Goal: Find specific page/section: Find specific page/section

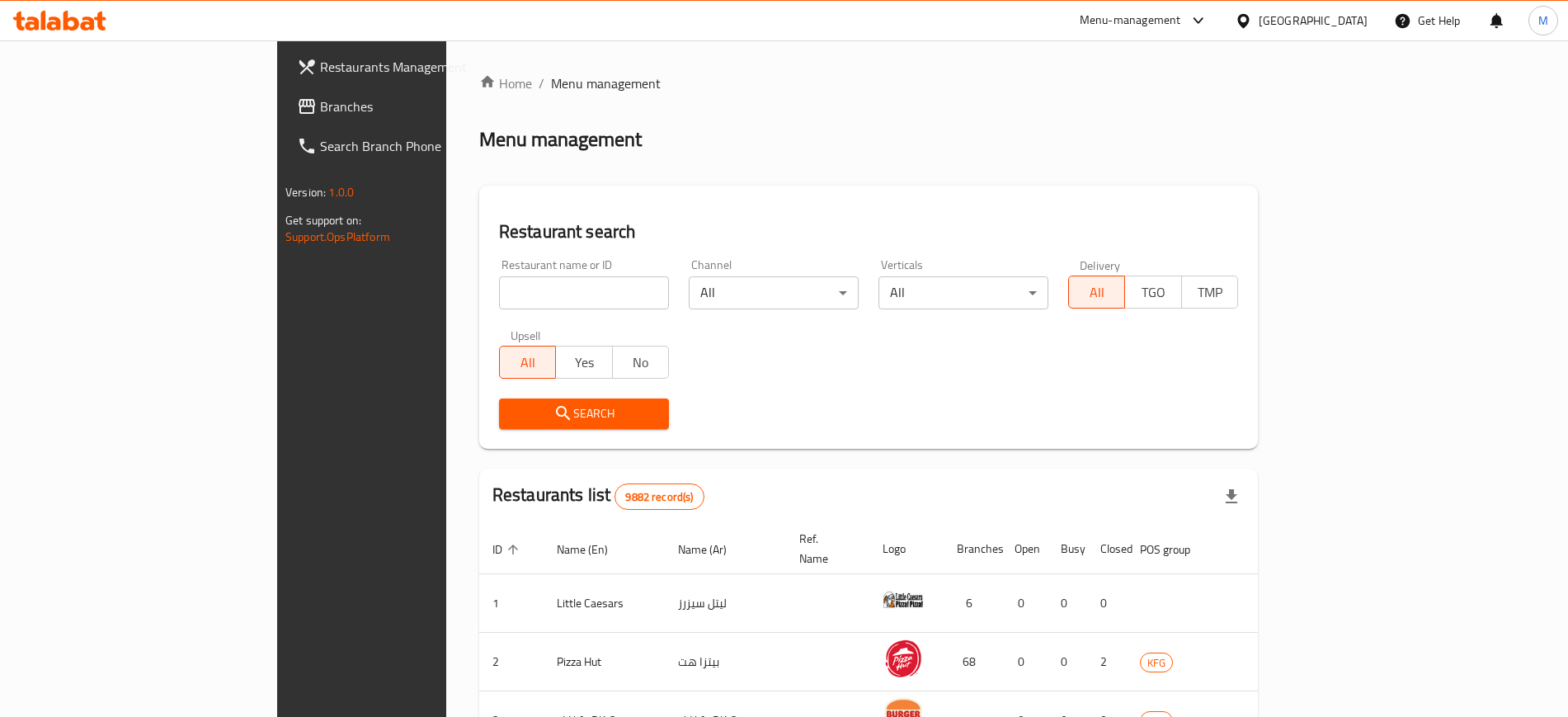
click at [499, 300] on input "search" at bounding box center [584, 293] width 170 height 33
type input "grillz"
click button "Search" at bounding box center [584, 414] width 170 height 31
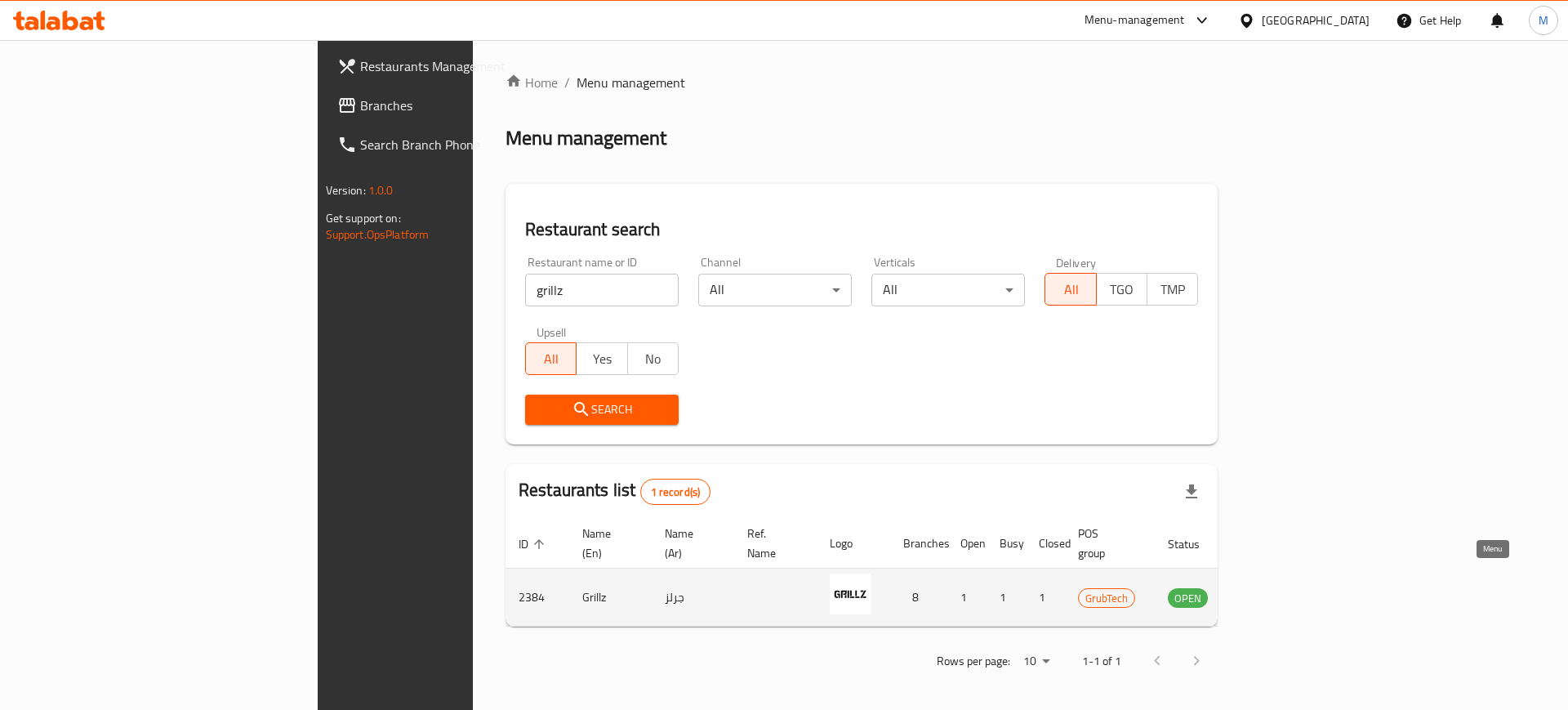
click at [1274, 587] on icon "enhanced table" at bounding box center [1264, 597] width 20 height 20
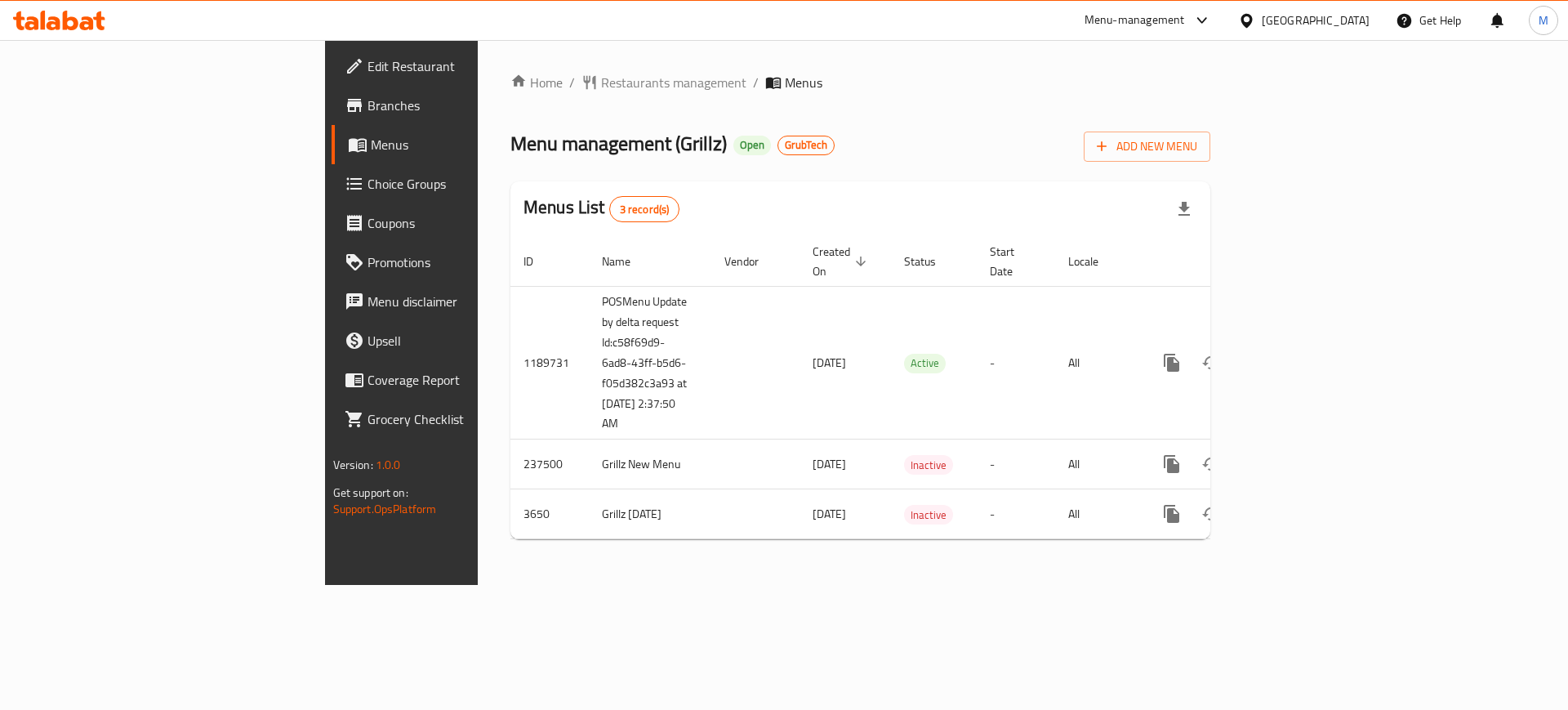
click at [368, 110] on span "Branches" at bounding box center [470, 105] width 206 height 20
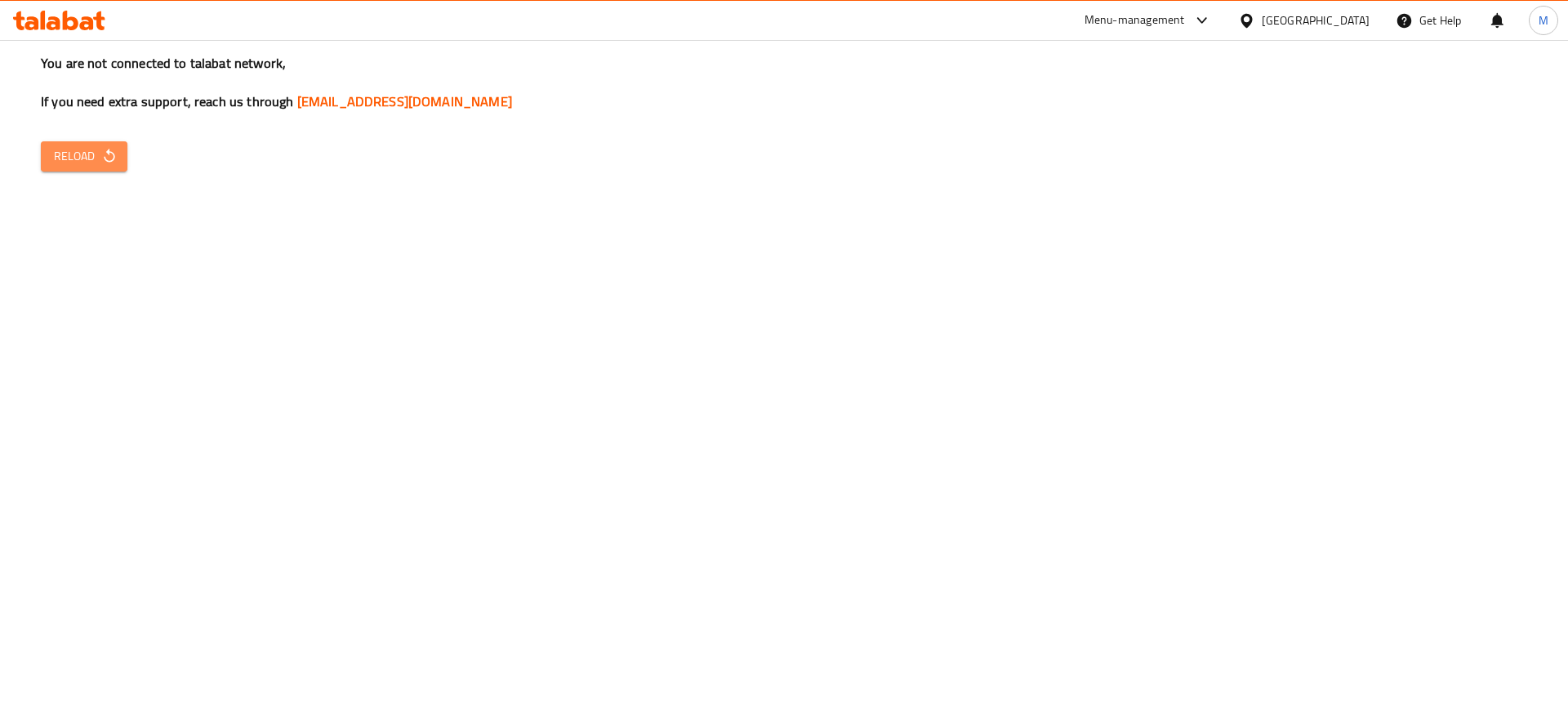
click at [110, 163] on icon "button" at bounding box center [109, 156] width 16 height 16
drag, startPoint x: 0, startPoint y: 0, endPoint x: 110, endPoint y: 163, distance: 196.6
click at [110, 163] on icon "button" at bounding box center [109, 156] width 16 height 16
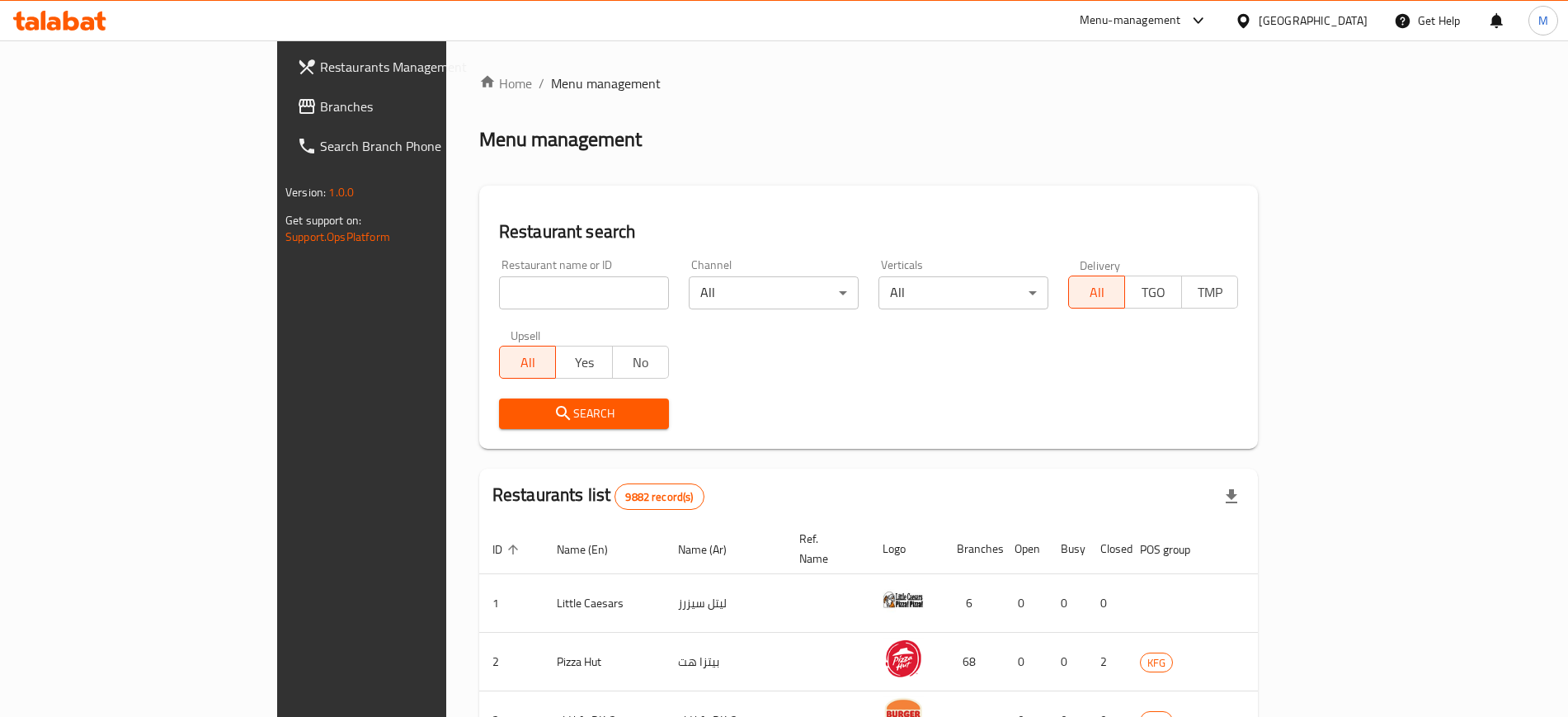
click at [499, 282] on input "search" at bounding box center [584, 293] width 170 height 33
type input "all star"
click button "Search" at bounding box center [584, 414] width 170 height 31
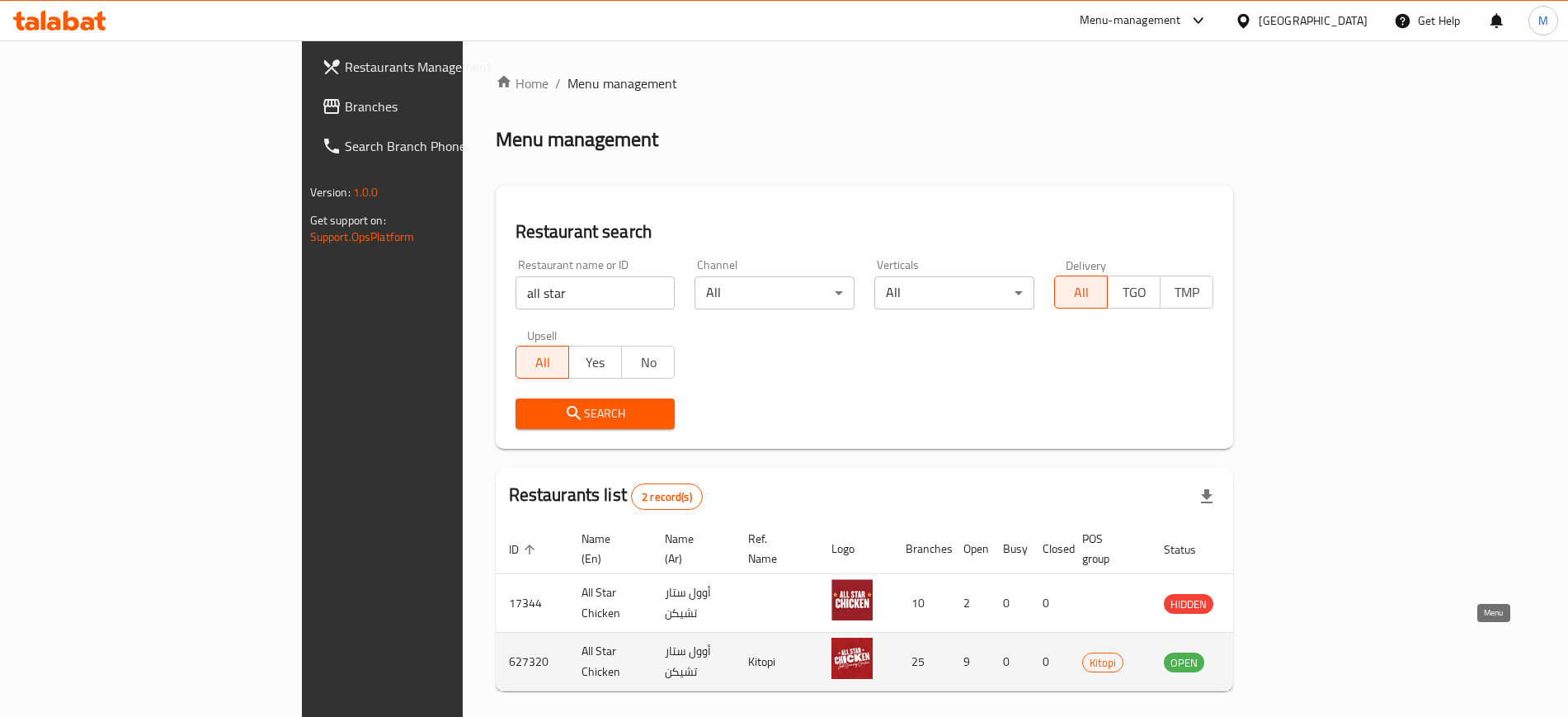
click at [1270, 656] on icon "enhanced table" at bounding box center [1261, 663] width 18 height 14
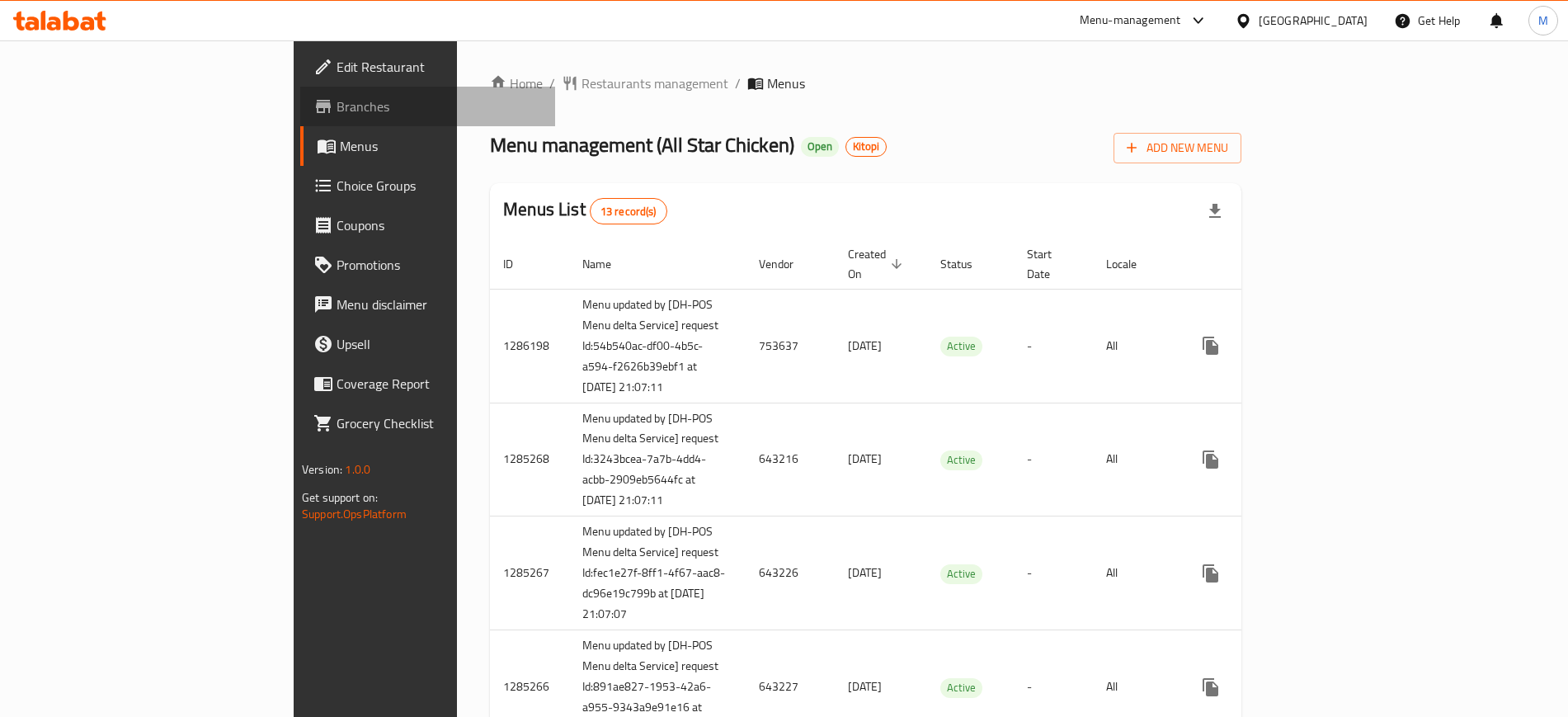
click at [336, 96] on span "Branches" at bounding box center [439, 106] width 205 height 20
